Goal: Information Seeking & Learning: Learn about a topic

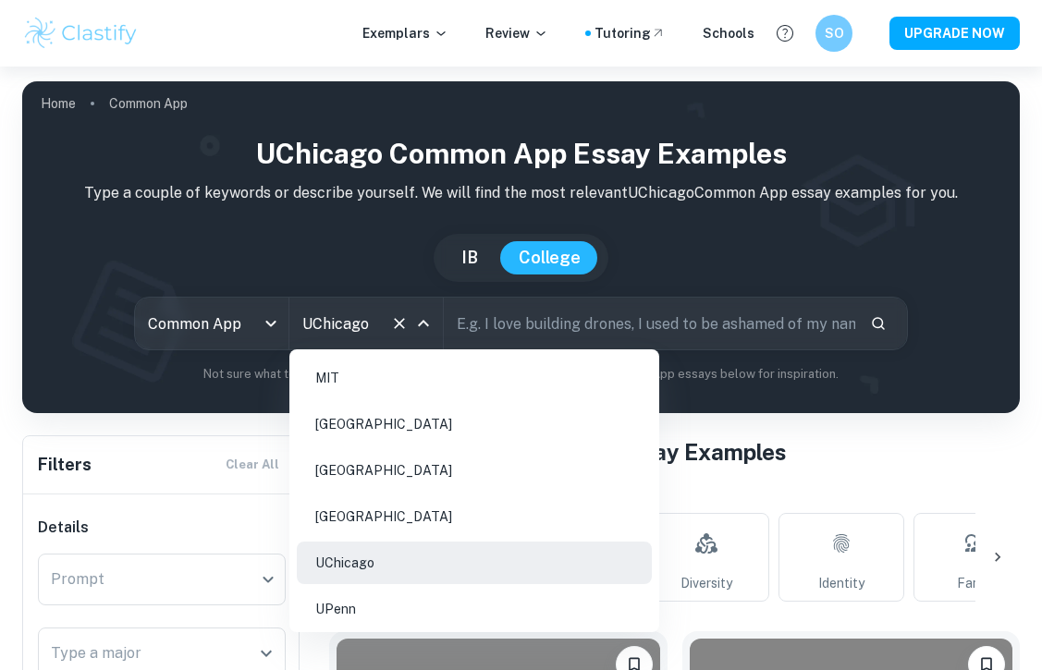
click at [400, 323] on icon "Clear" at bounding box center [399, 323] width 11 height 11
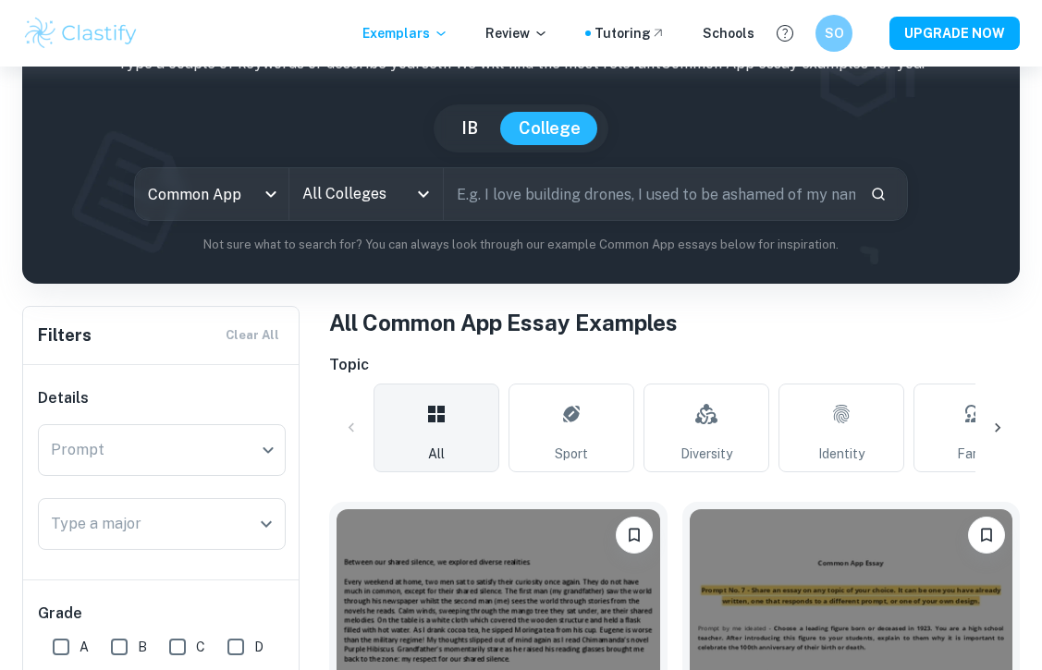
scroll to position [368, 0]
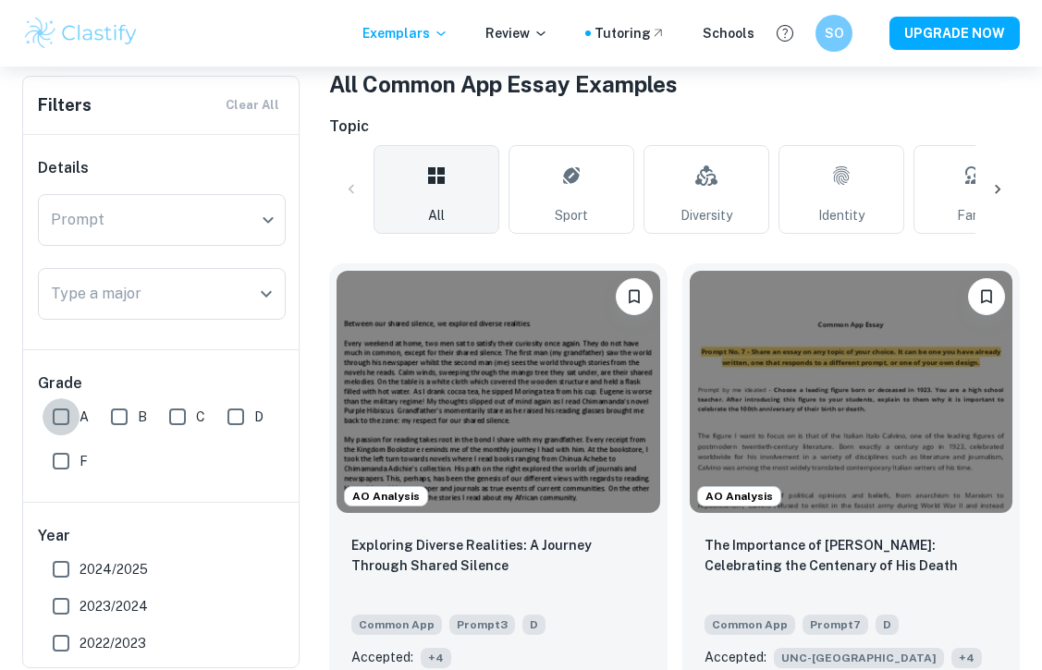
click at [45, 411] on input "A" at bounding box center [61, 416] width 37 height 37
checkbox input "true"
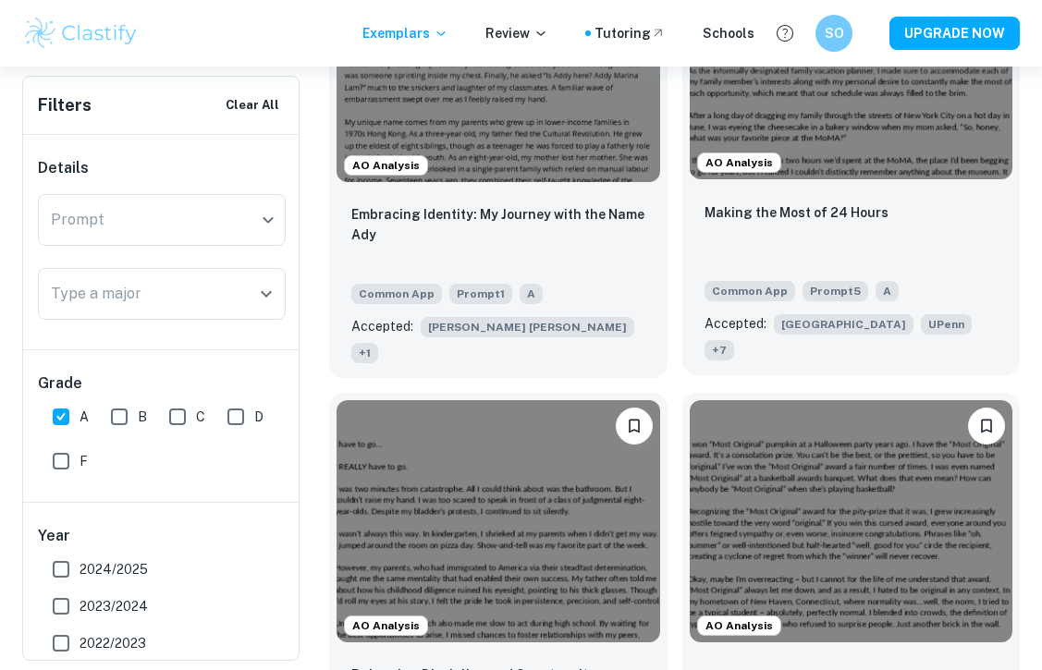
scroll to position [790, 0]
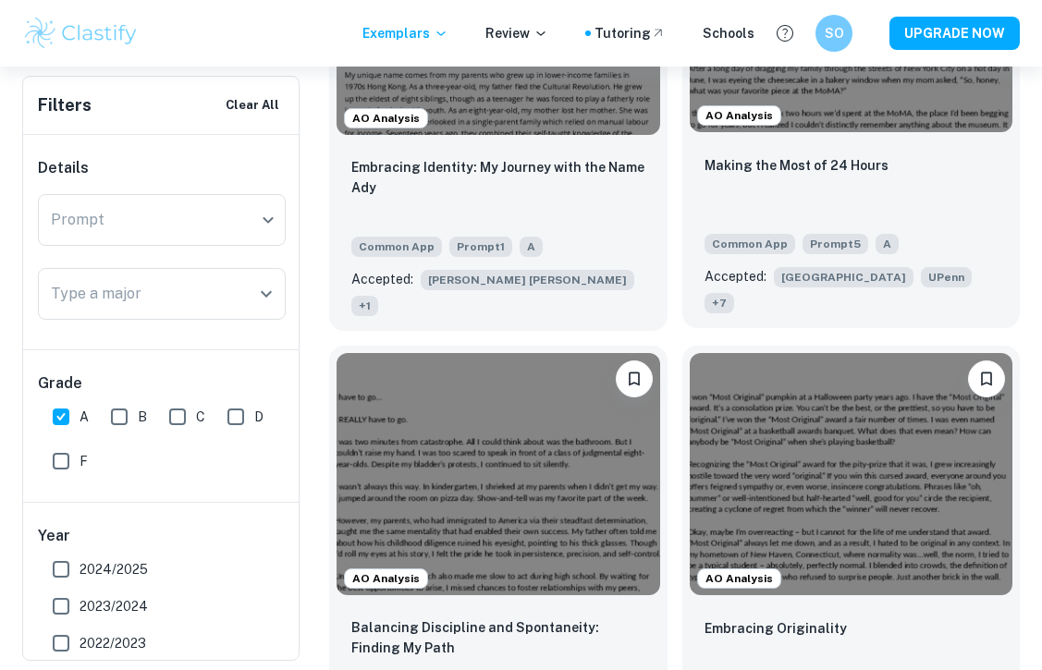
click at [808, 181] on div "Making the Most of 24 Hours" at bounding box center [851, 185] width 294 height 63
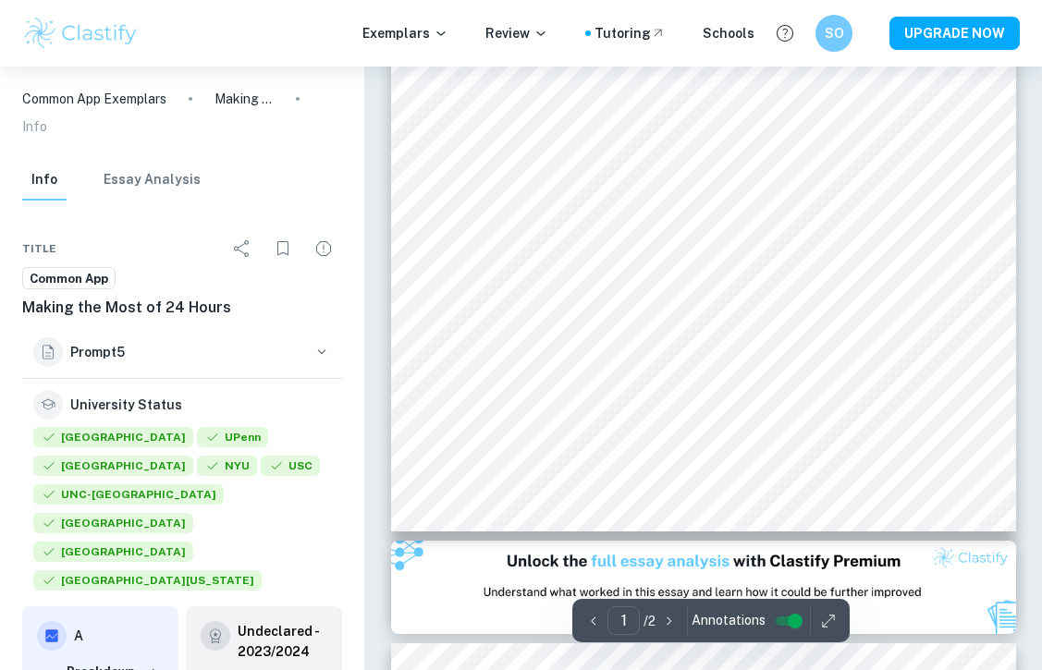
scroll to position [432, 0]
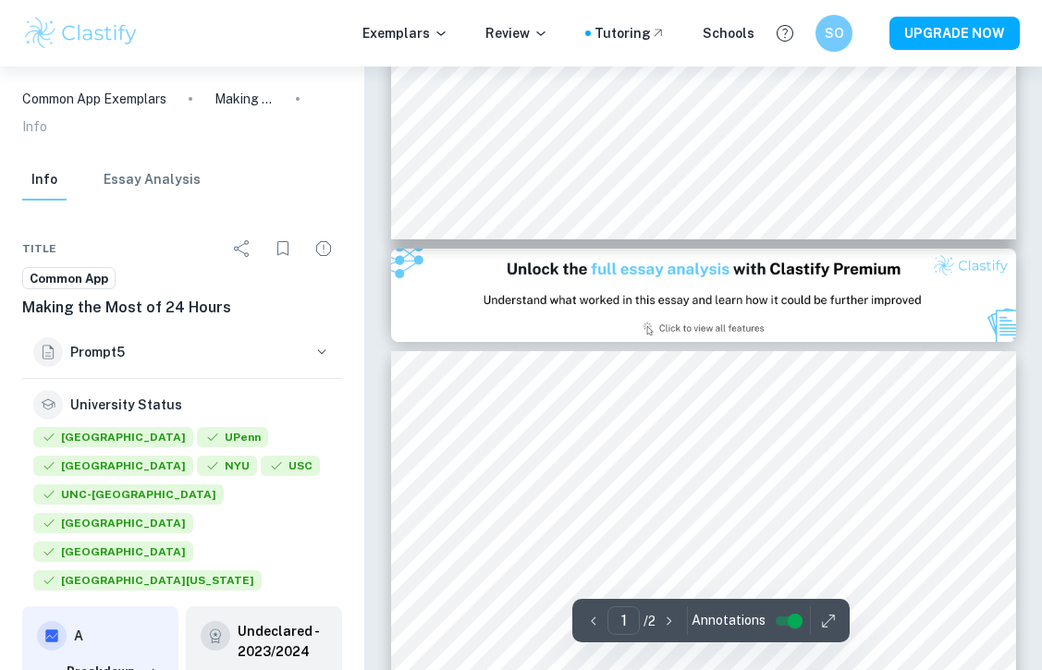
type input "2"
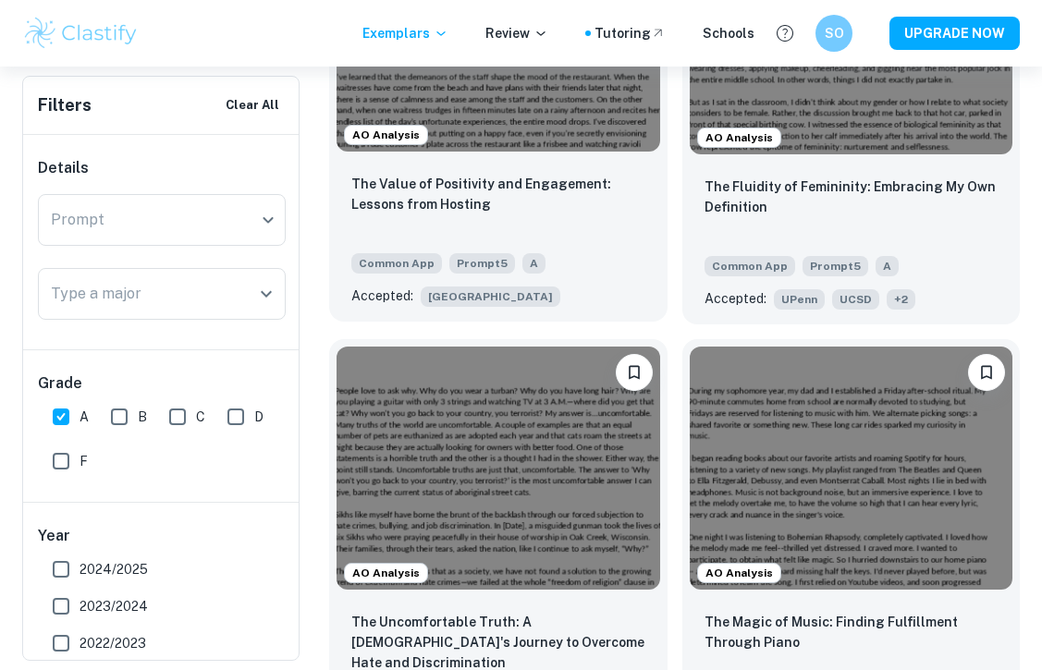
click at [576, 190] on div "The Value of Positivity and Engagement: Lessons from Hosting" at bounding box center [498, 205] width 294 height 63
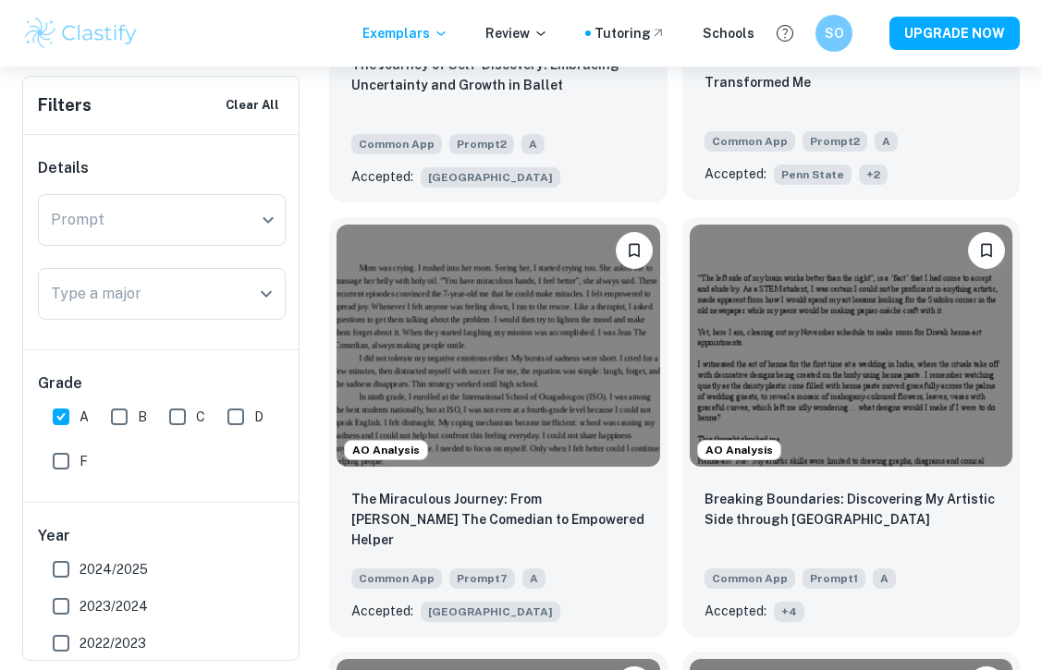
scroll to position [2659, 0]
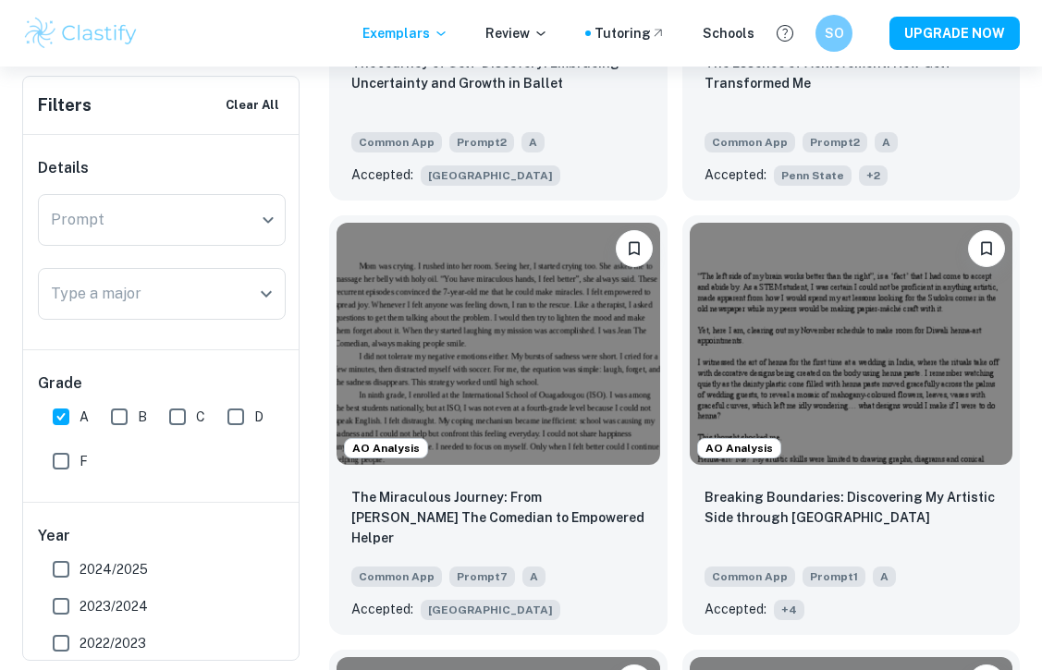
drag, startPoint x: 56, startPoint y: 567, endPoint x: 56, endPoint y: 592, distance: 25.9
click at [56, 567] on input "2024/2025" at bounding box center [61, 569] width 37 height 37
checkbox input "true"
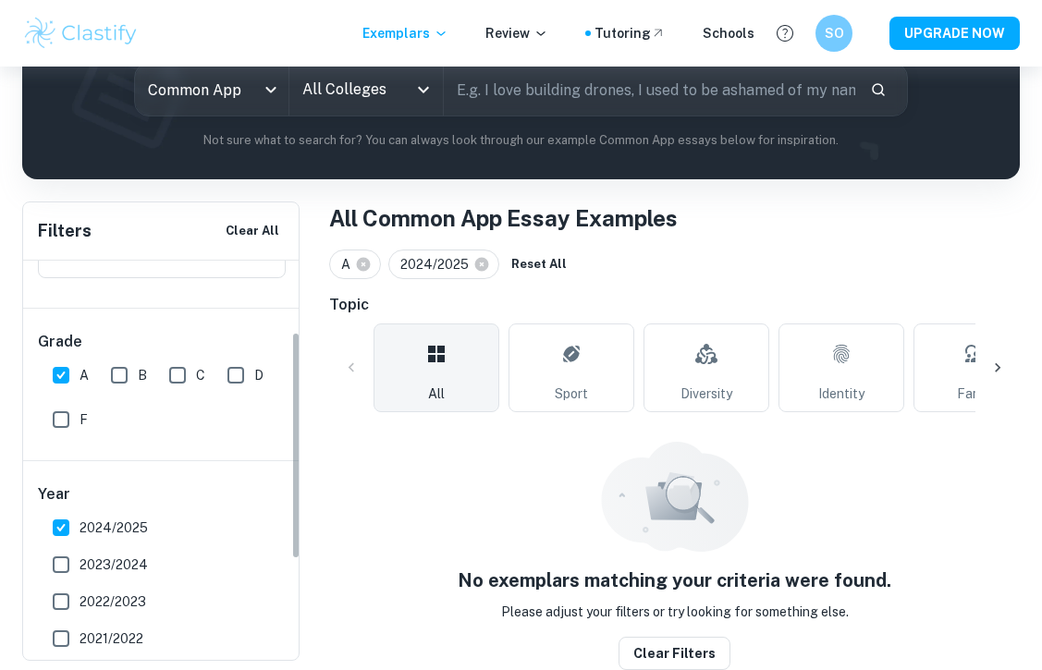
scroll to position [195, 0]
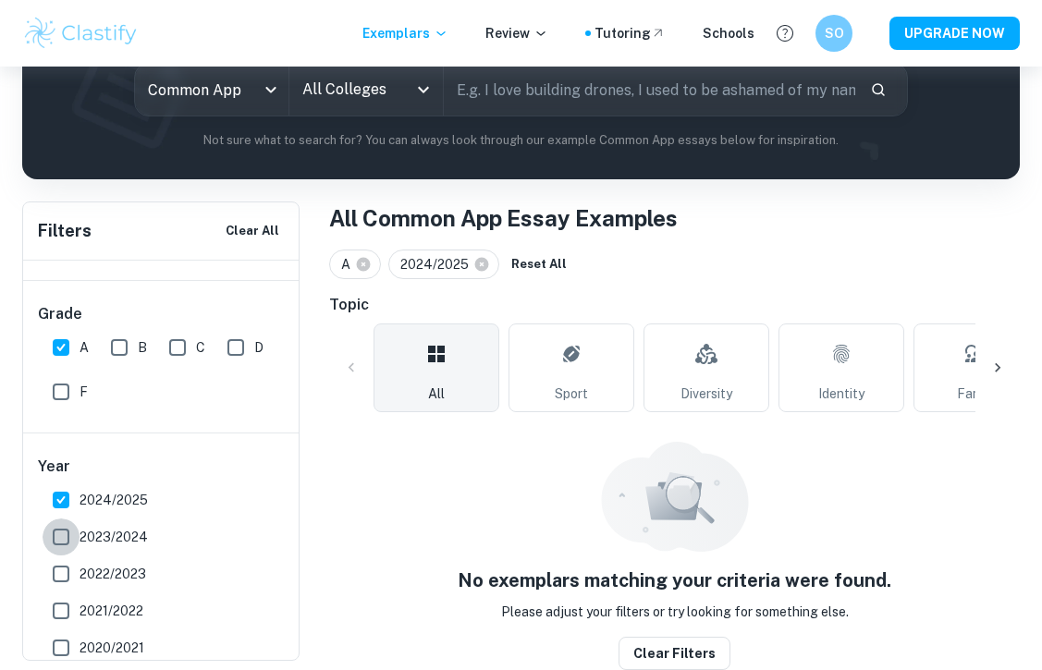
click at [52, 538] on input "2023/2024" at bounding box center [61, 537] width 37 height 37
checkbox input "true"
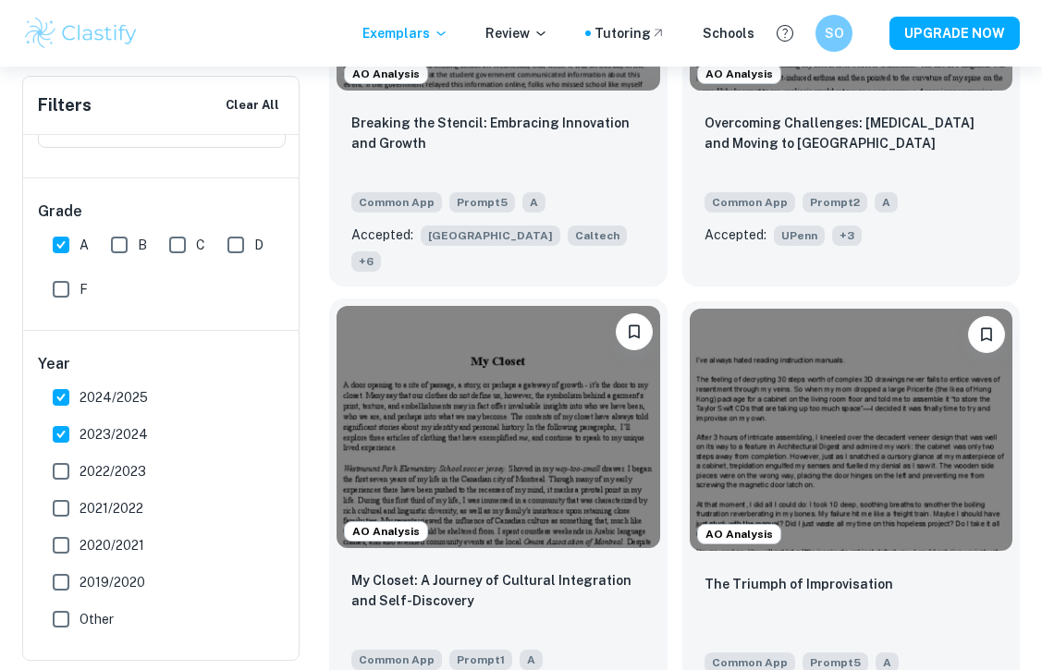
scroll to position [2606, 0]
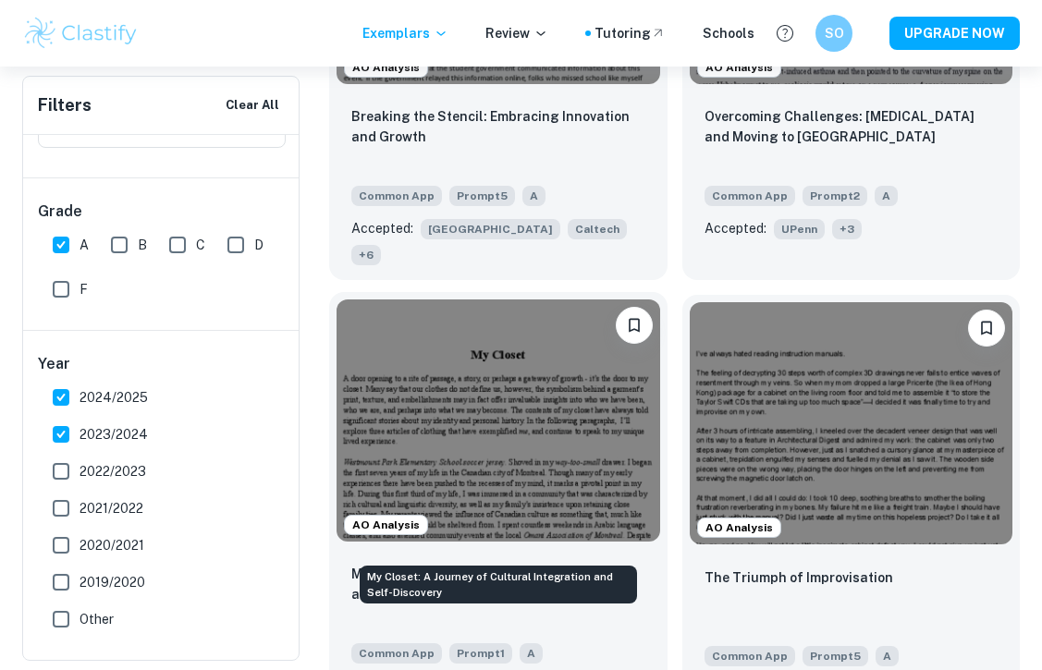
click at [617, 564] on p "My Closet: A Journey of Cultural Integration and Self-Discovery" at bounding box center [498, 584] width 294 height 41
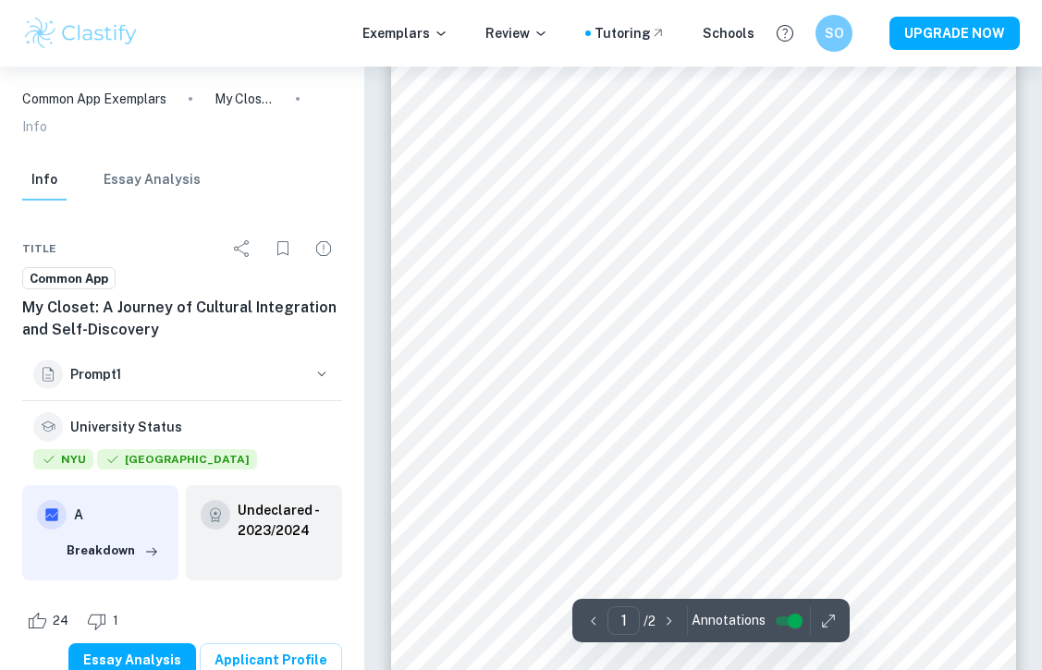
scroll to position [60, 0]
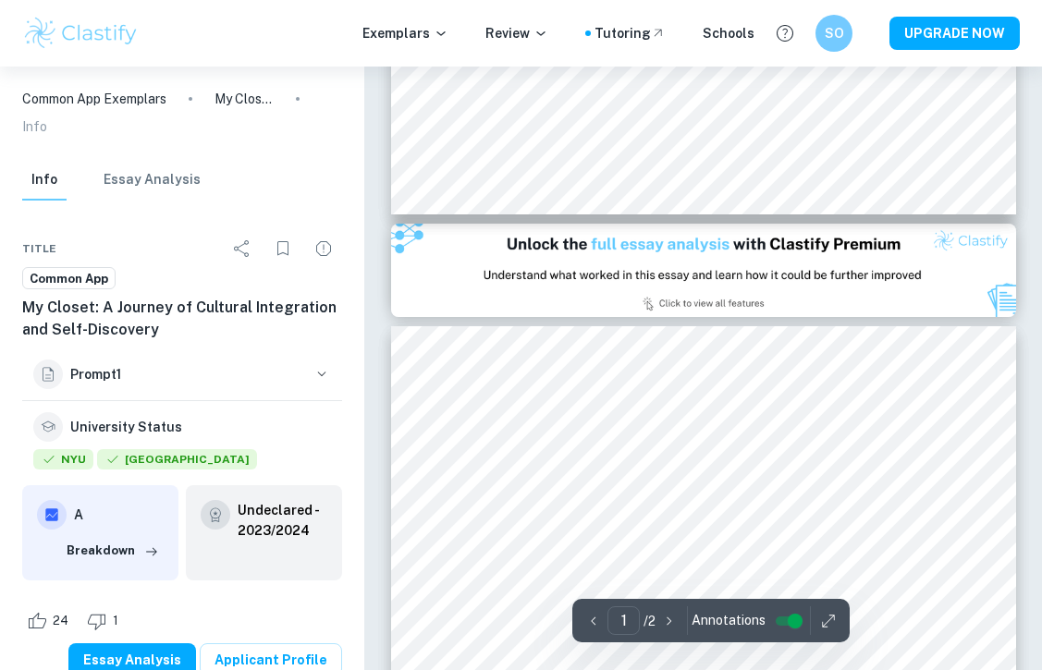
type input "2"
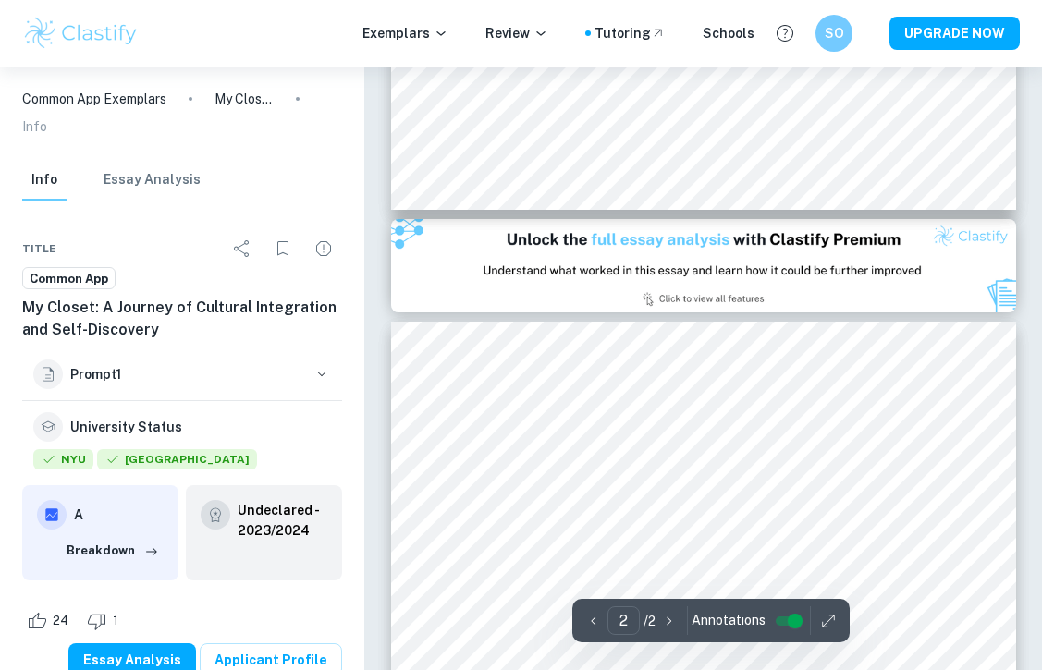
scroll to position [801, 0]
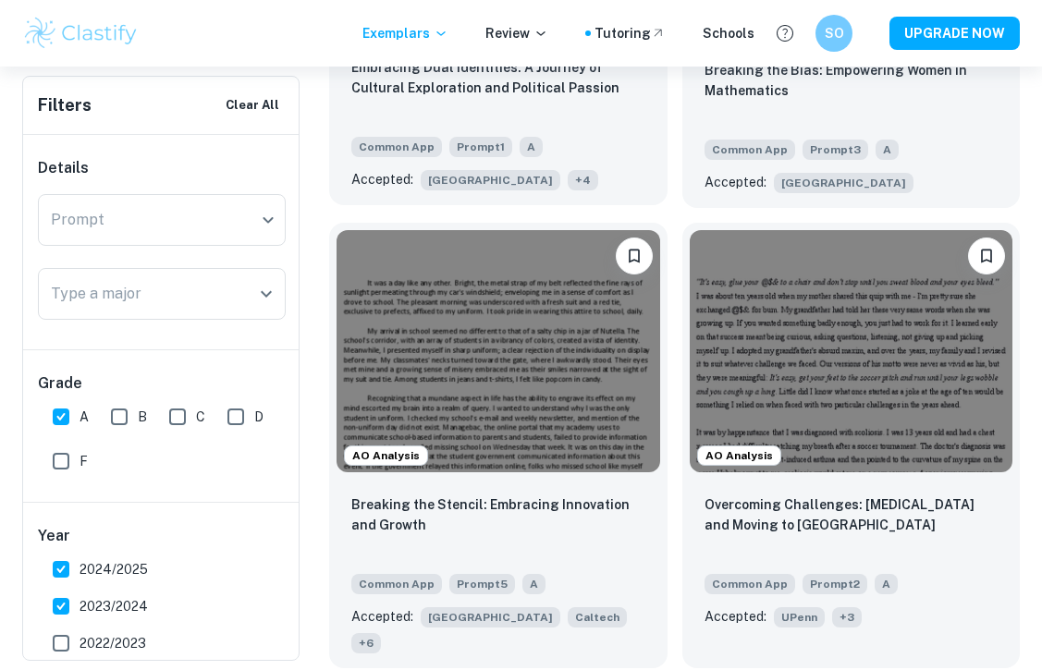
scroll to position [2070, 0]
